Goal: Information Seeking & Learning: Find specific page/section

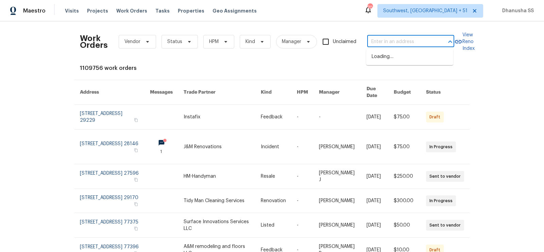
click at [374, 37] on input "text" at bounding box center [401, 42] width 68 height 11
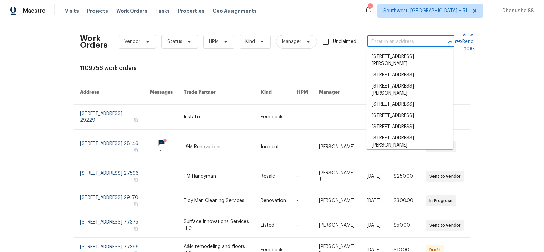
paste input "2532 Steeplechase Rd, Gastonia, NC 28056"
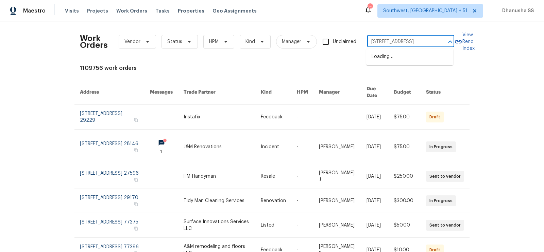
type input "2532 Steeplechase Rd, Gastonia, NC 28056"
click at [390, 63] on li "2532 Steeplechase Rd, Gastonia, NC 28056" at bounding box center [409, 56] width 87 height 11
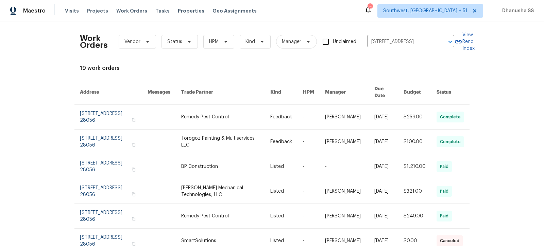
click at [265, 118] on link at bounding box center [225, 117] width 89 height 24
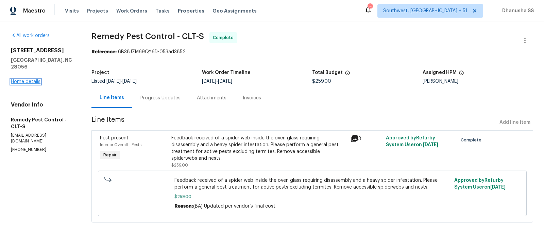
click at [31, 80] on link "Home details" at bounding box center [26, 82] width 30 height 5
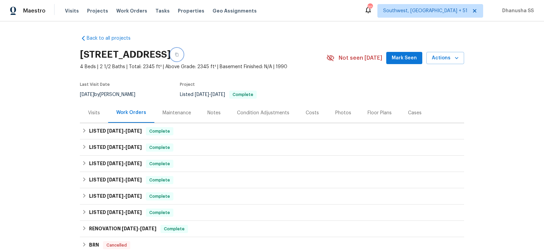
click at [179, 55] on icon "button" at bounding box center [177, 55] width 4 height 4
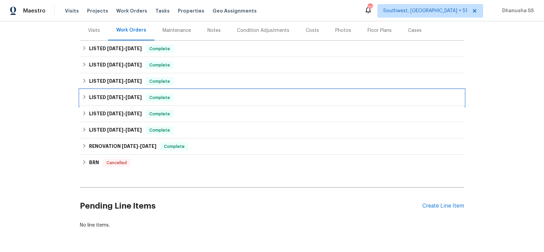
click at [198, 91] on div "LISTED 6/17/25 - 6/24/25 Complete" at bounding box center [272, 98] width 384 height 16
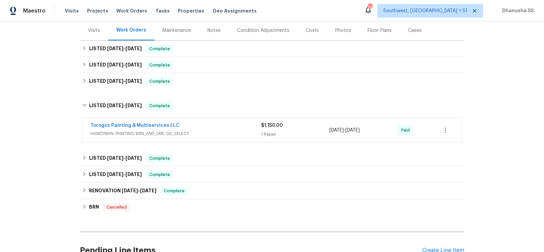
click at [228, 122] on div "Torogoz Painting & Multiservices LLC" at bounding box center [175, 126] width 171 height 8
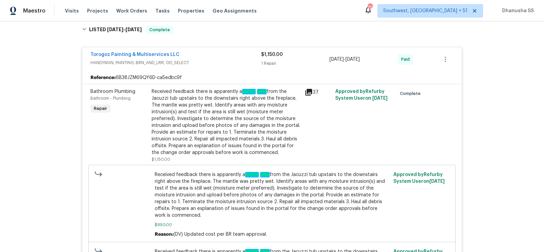
scroll to position [83, 0]
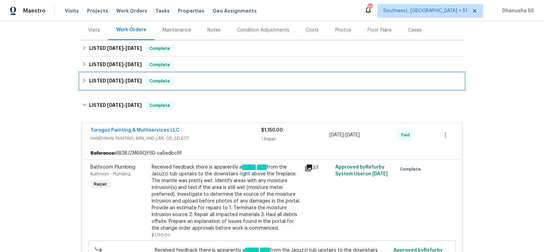
click at [201, 76] on div "LISTED 7/25/25 - 8/8/25 Complete" at bounding box center [272, 81] width 384 height 16
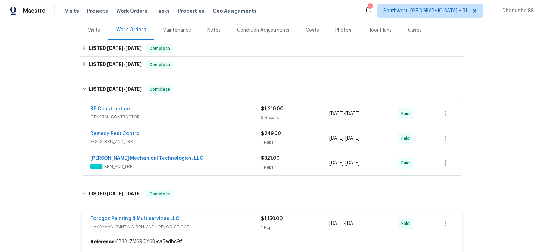
click at [228, 159] on div "Johnson's Mechanical Technologies, LLC" at bounding box center [175, 159] width 171 height 8
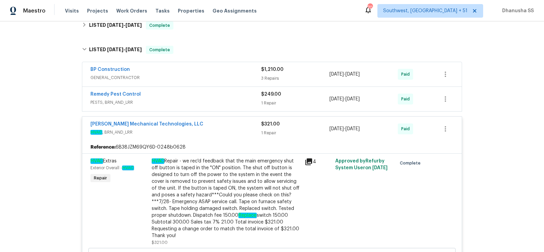
scroll to position [109, 0]
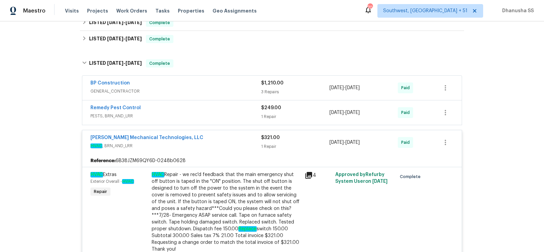
click at [208, 115] on span "PESTS, BRN_AND_LRR" at bounding box center [175, 116] width 171 height 7
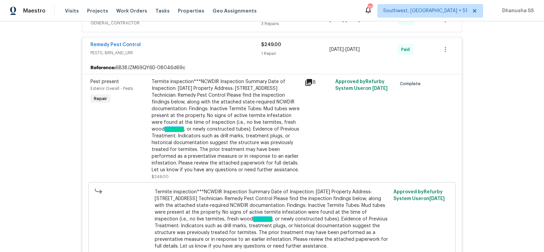
scroll to position [60, 0]
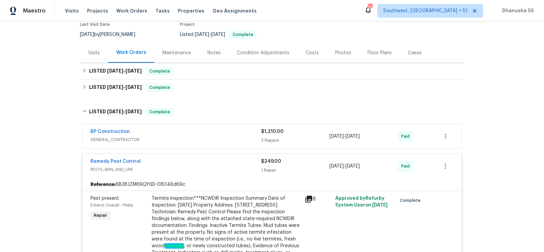
click at [225, 131] on div "BP Construction" at bounding box center [175, 132] width 171 height 8
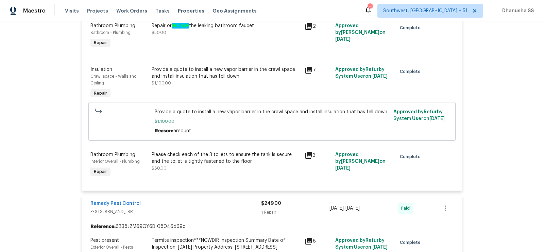
scroll to position [209, 0]
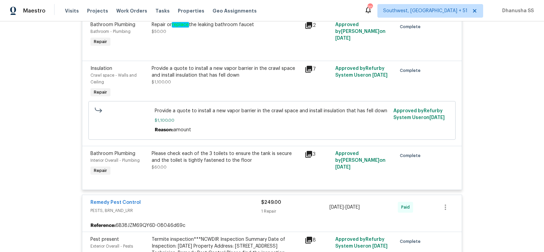
click at [206, 80] on div "Provide a quote to install a new vapor barrier in the crawl space and install i…" at bounding box center [226, 75] width 149 height 20
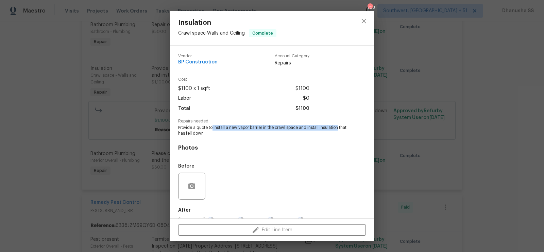
drag, startPoint x: 212, startPoint y: 128, endPoint x: 338, endPoint y: 127, distance: 125.7
click at [338, 127] on span "Provide a quote to install a new vapor barrier in the crawl space and install i…" at bounding box center [262, 131] width 169 height 12
copy span "install a new vapor barrier in the crawl space and install insulation"
click at [365, 19] on icon "close" at bounding box center [363, 21] width 8 height 8
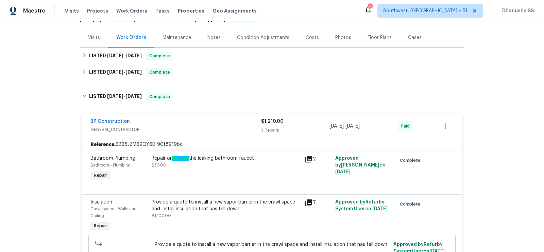
scroll to position [77, 0]
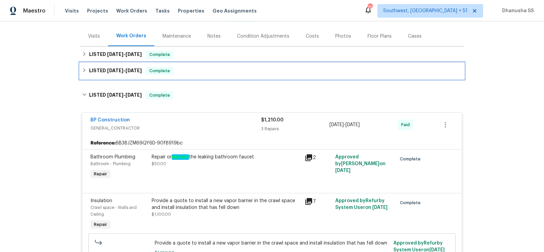
click at [188, 71] on div "LISTED 8/8/25 - 8/11/25 Complete" at bounding box center [272, 71] width 380 height 8
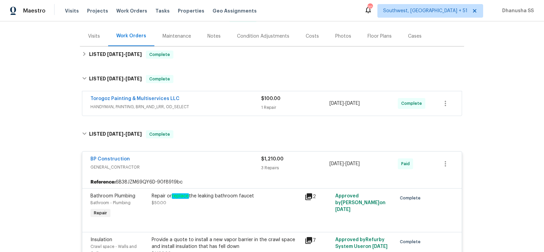
click at [230, 104] on span "HANDYMAN, PAINTING, BRN_AND_LRR, OD_SELECT" at bounding box center [175, 107] width 171 height 7
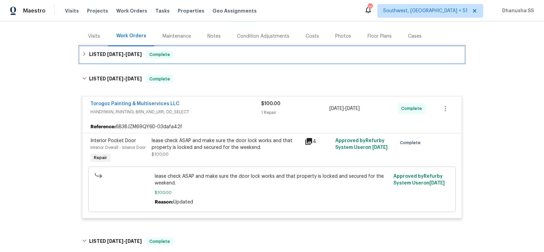
click at [196, 51] on div "LISTED 8/12/25 - 8/13/25 Complete" at bounding box center [272, 55] width 380 height 8
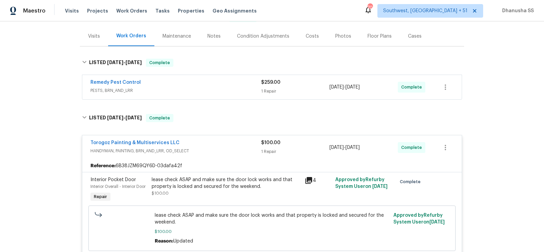
click at [217, 85] on div "Remedy Pest Control" at bounding box center [175, 83] width 171 height 8
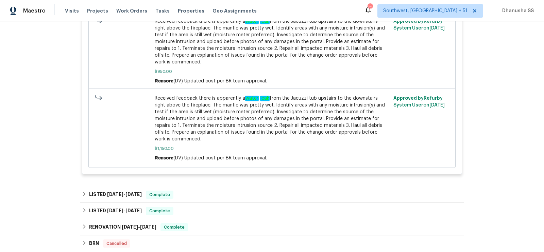
scroll to position [1415, 0]
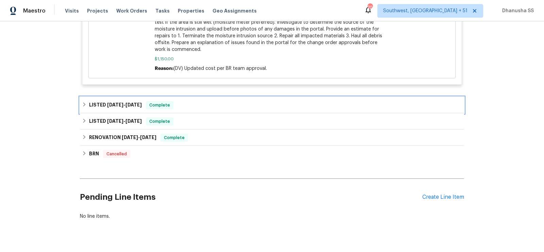
click at [175, 101] on div "LISTED 6/5/25 - 6/13/25 Complete" at bounding box center [272, 105] width 380 height 8
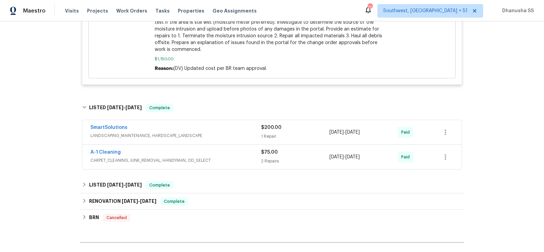
click at [235, 133] on span "LANDSCAPING_MAINTENANCE, HARDSCAPE_LANDSCAPE" at bounding box center [175, 136] width 171 height 7
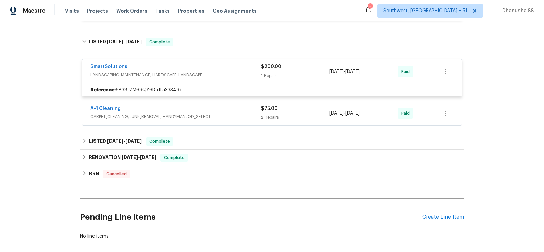
scroll to position [1346, 0]
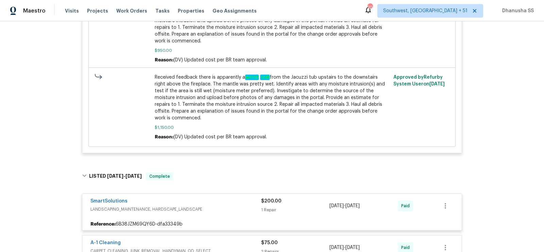
click at [207, 206] on span "LANDSCAPING_MAINTENANCE, HARDSCAPE_LANDSCAPE" at bounding box center [175, 209] width 171 height 7
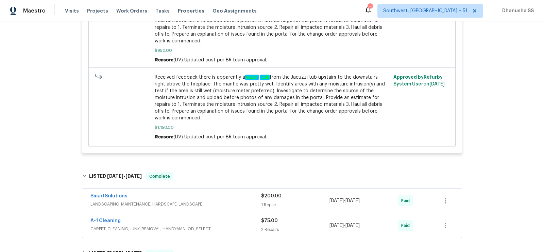
click at [214, 201] on span "LANDSCAPING_MAINTENANCE, HARDSCAPE_LANDSCAPE" at bounding box center [175, 204] width 171 height 7
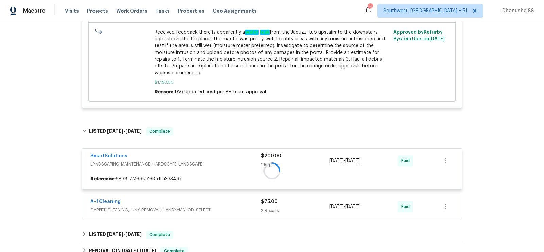
scroll to position [1404, 0]
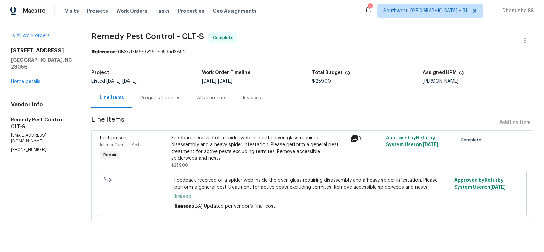
click at [155, 105] on div "Progress Updates" at bounding box center [160, 98] width 56 height 20
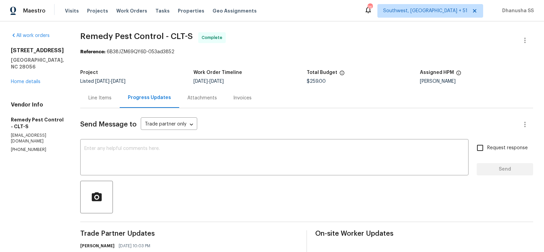
click at [80, 94] on div "Line Items" at bounding box center [99, 98] width 39 height 20
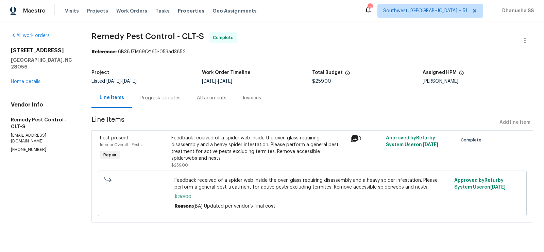
click at [208, 146] on div "Feedback received of a spider web inside the oven glass requiring disassembly a…" at bounding box center [258, 148] width 174 height 27
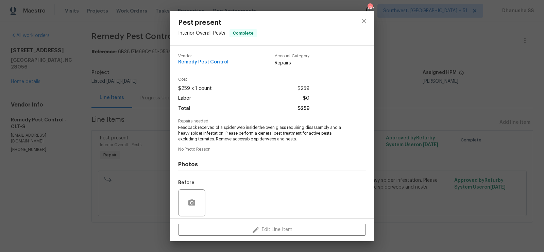
click at [226, 61] on div "Vendor Remedy Pest Control Account Category Repairs" at bounding box center [243, 60] width 131 height 13
copy span "Remedy Pest Control"
click at [356, 19] on button "close" at bounding box center [363, 21] width 16 height 16
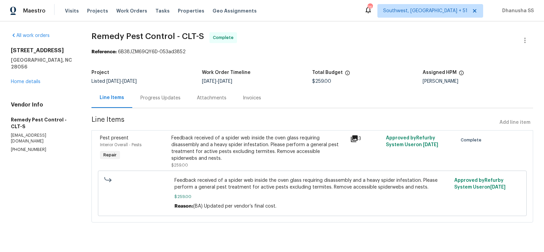
click at [35, 71] on div "2532 Steeplechase Rd Gastonia, NC 28056 Home details" at bounding box center [43, 66] width 64 height 38
click at [35, 80] on link "Home details" at bounding box center [26, 82] width 30 height 5
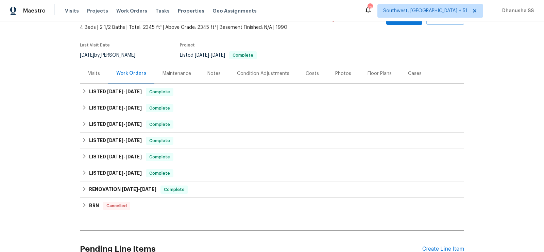
scroll to position [49, 0]
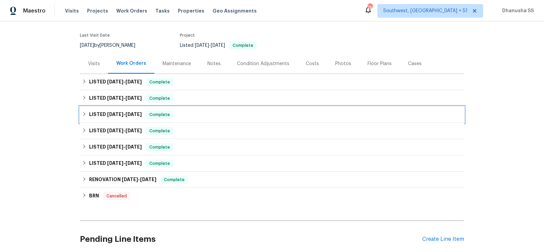
click at [183, 118] on div "LISTED 7/25/25 - 8/8/25 Complete" at bounding box center [272, 115] width 380 height 8
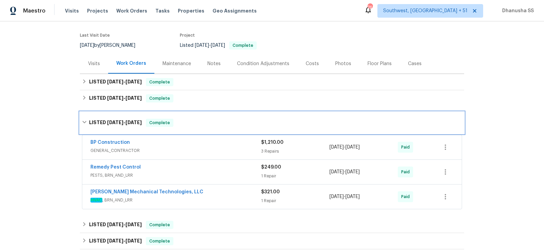
scroll to position [103, 0]
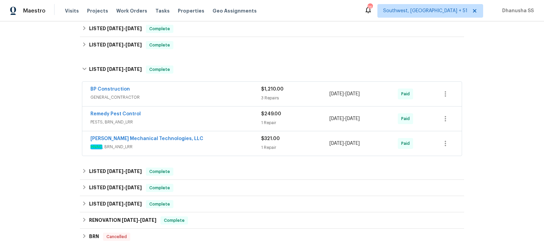
click at [215, 142] on div "Johnson's Mechanical Technologies, LLC" at bounding box center [175, 140] width 171 height 8
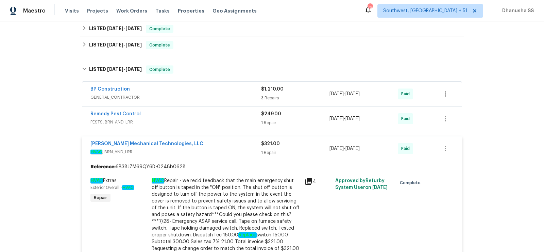
click at [221, 115] on div "Remedy Pest Control" at bounding box center [175, 115] width 171 height 8
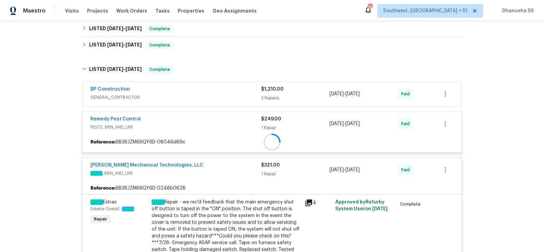
scroll to position [134, 0]
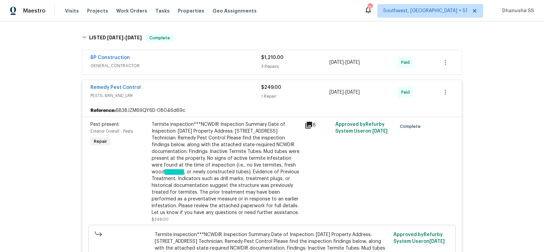
click at [235, 66] on span "GENERAL_CONTRACTOR" at bounding box center [175, 66] width 171 height 7
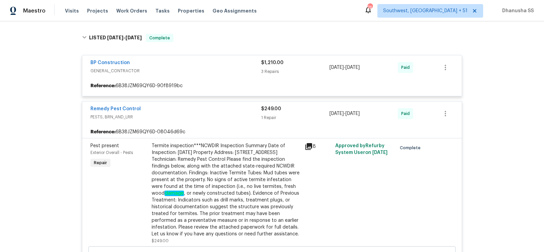
scroll to position [110, 0]
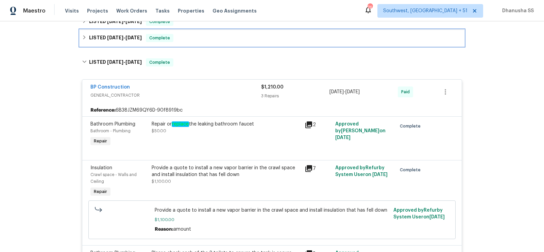
click at [204, 40] on div "LISTED 8/8/25 - 8/11/25 Complete" at bounding box center [272, 38] width 380 height 8
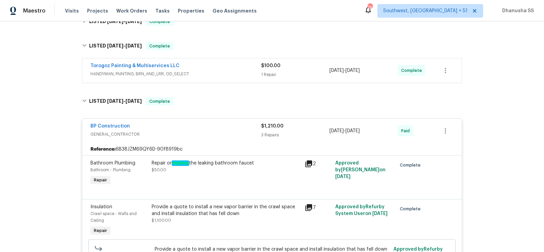
click at [225, 71] on span "HANDYMAN, PAINTING, BRN_AND_LRR, OD_SELECT" at bounding box center [175, 74] width 171 height 7
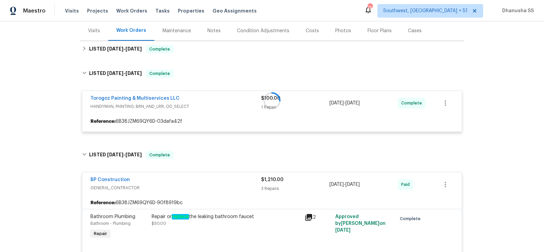
scroll to position [83, 0]
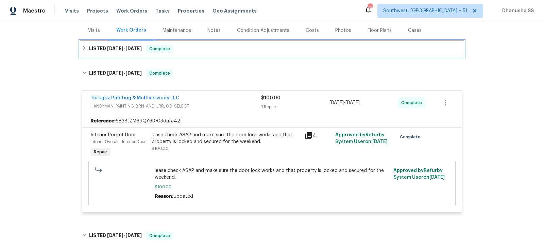
click at [203, 47] on div "LISTED 8/12/25 - 8/13/25 Complete" at bounding box center [272, 49] width 380 height 8
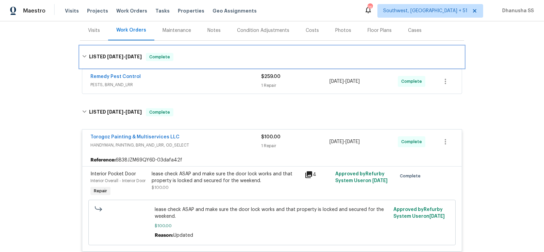
scroll to position [83, 0]
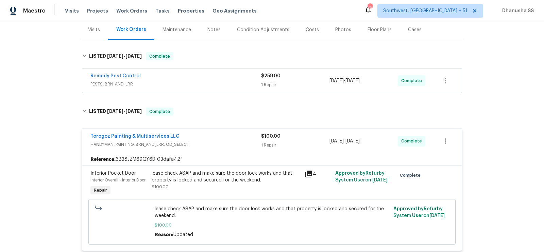
click at [219, 71] on div "Remedy Pest Control PESTS, BRN_AND_LRR $259.00 1 Repair 8/13/2025 - 8/13/2025 C…" at bounding box center [271, 81] width 379 height 24
click at [219, 77] on div "Remedy Pest Control" at bounding box center [175, 77] width 171 height 8
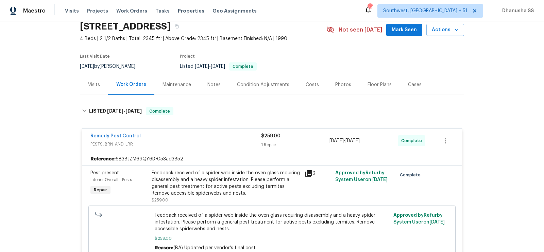
scroll to position [0, 0]
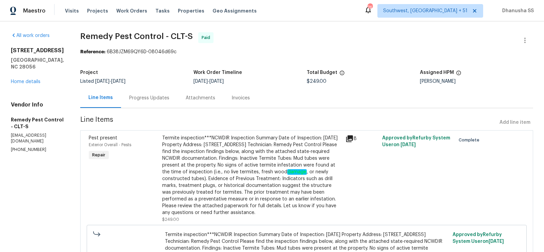
click at [143, 98] on div "Progress Updates" at bounding box center [149, 98] width 40 height 7
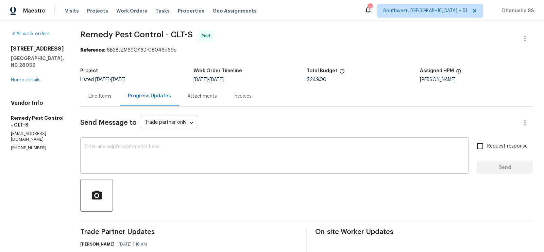
scroll to position [227, 0]
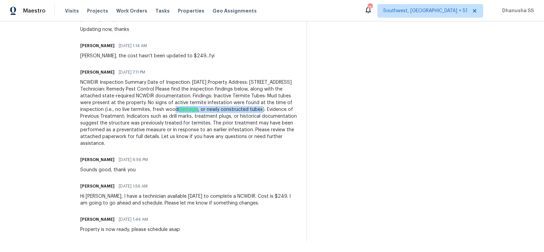
drag, startPoint x: 122, startPoint y: 110, endPoint x: 277, endPoint y: 111, distance: 155.3
click at [277, 111] on div "NCWDIR Inspection Summary Date of Inspection: [DATE] Property Address: [STREET_…" at bounding box center [189, 113] width 218 height 68
drag, startPoint x: 173, startPoint y: 96, endPoint x: 196, endPoint y: 96, distance: 23.1
click at [196, 96] on div "NCWDIR Inspection Summary Date of Inspection: [DATE] Property Address: [STREET_…" at bounding box center [189, 113] width 218 height 68
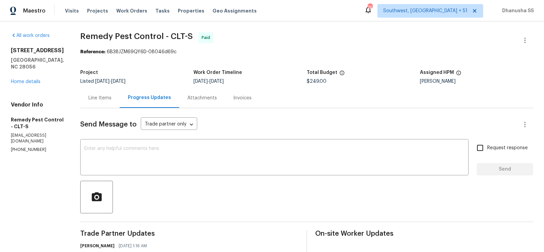
click at [88, 97] on div "Line Items" at bounding box center [99, 98] width 23 height 7
